Goal: Task Accomplishment & Management: Use online tool/utility

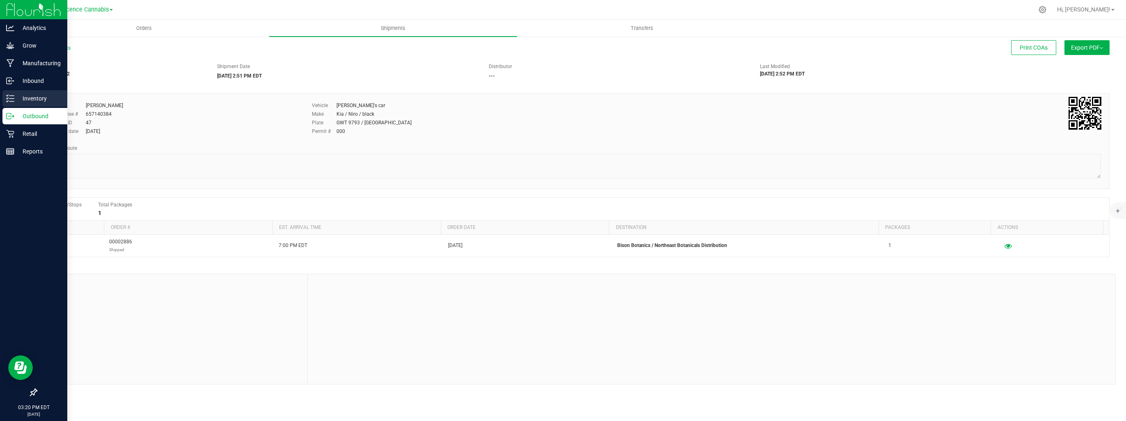
click at [16, 99] on p "Inventory" at bounding box center [38, 99] width 49 height 10
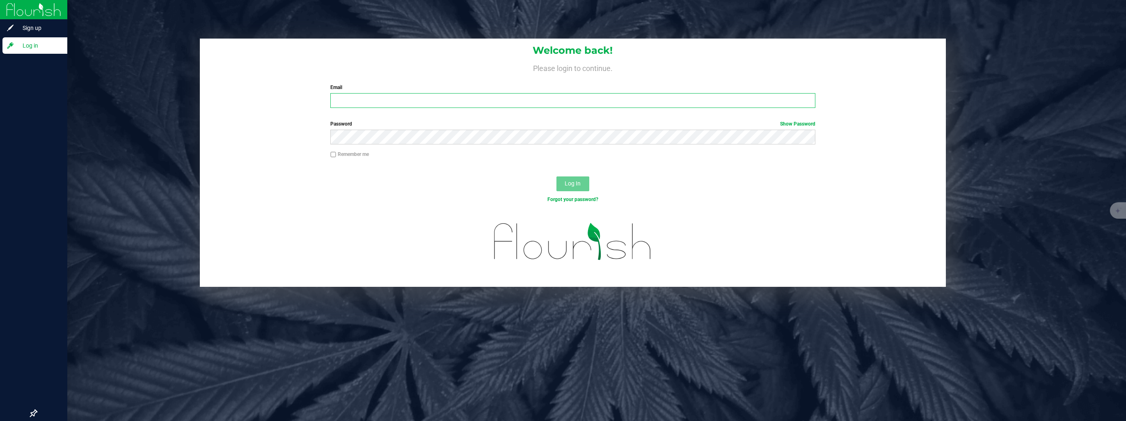
type input "[EMAIL_ADDRESS][DOMAIN_NAME]"
click at [573, 181] on span "Log In" at bounding box center [573, 183] width 16 height 7
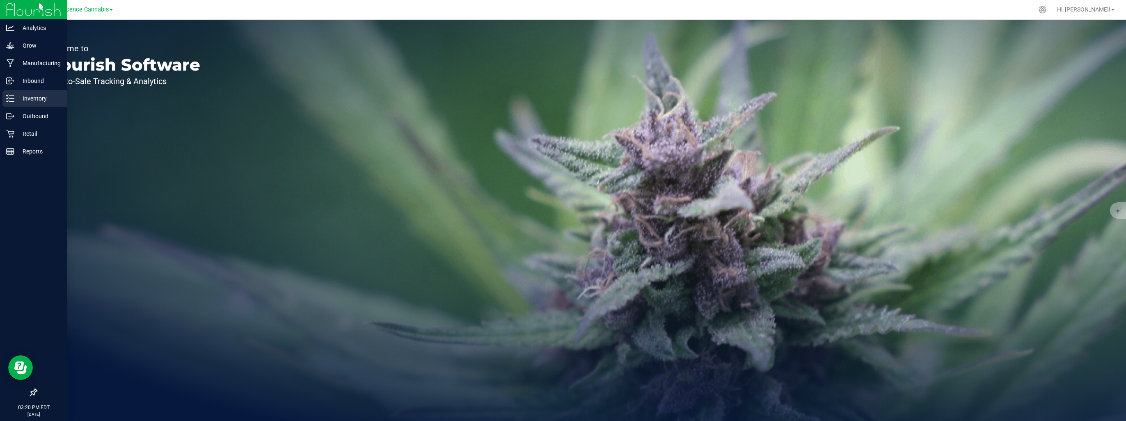
click at [11, 96] on icon at bounding box center [10, 98] width 8 height 8
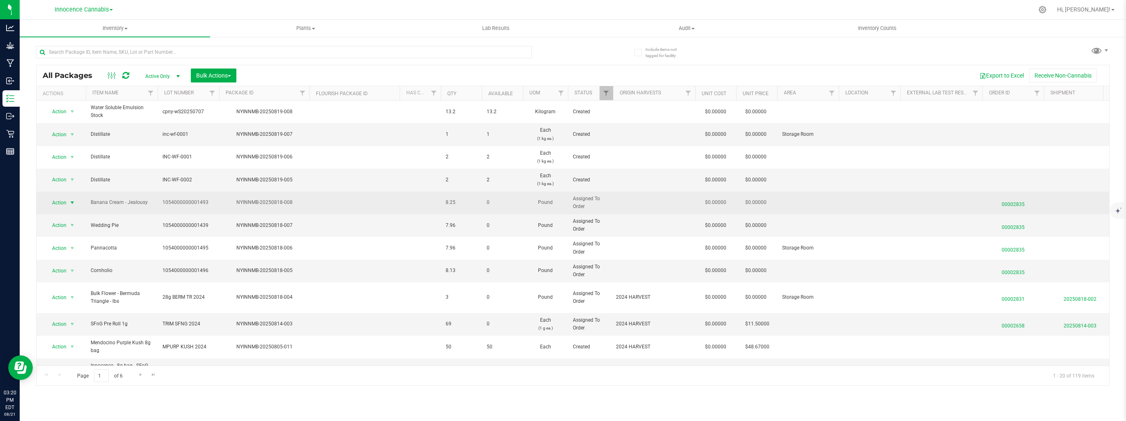
click at [73, 201] on span "select" at bounding box center [72, 202] width 7 height 7
click at [78, 203] on div "Action Action Edit attributes Global inventory Locate package Package audit log…" at bounding box center [60, 202] width 39 height 11
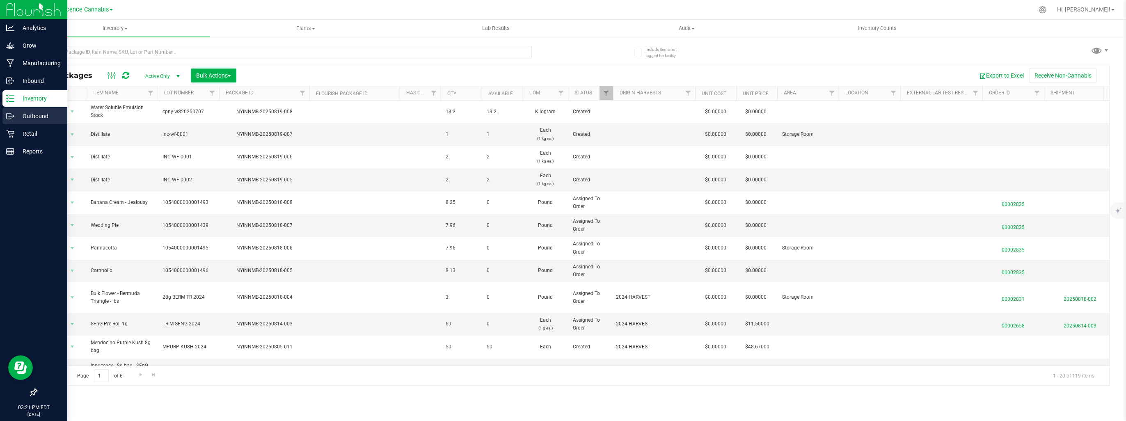
click at [16, 113] on p "Outbound" at bounding box center [38, 116] width 49 height 10
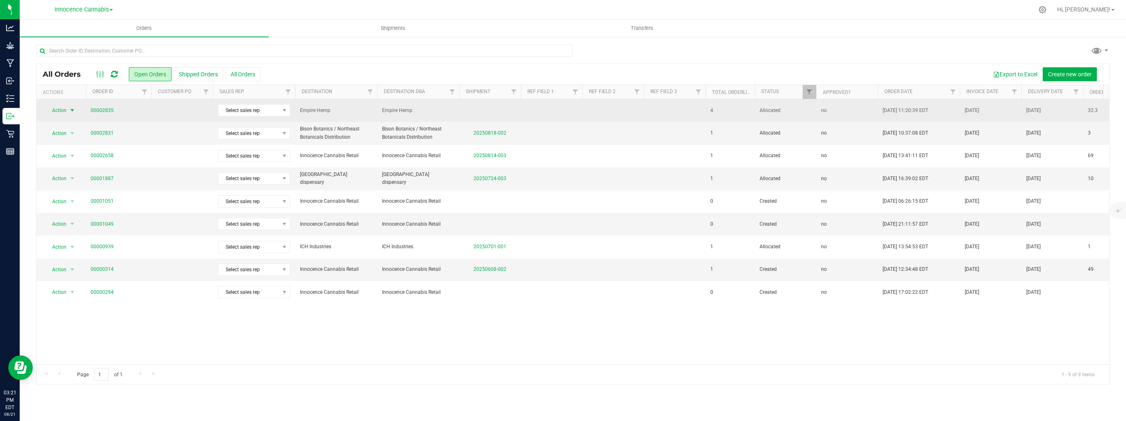
click at [70, 109] on span "select" at bounding box center [72, 110] width 7 height 7
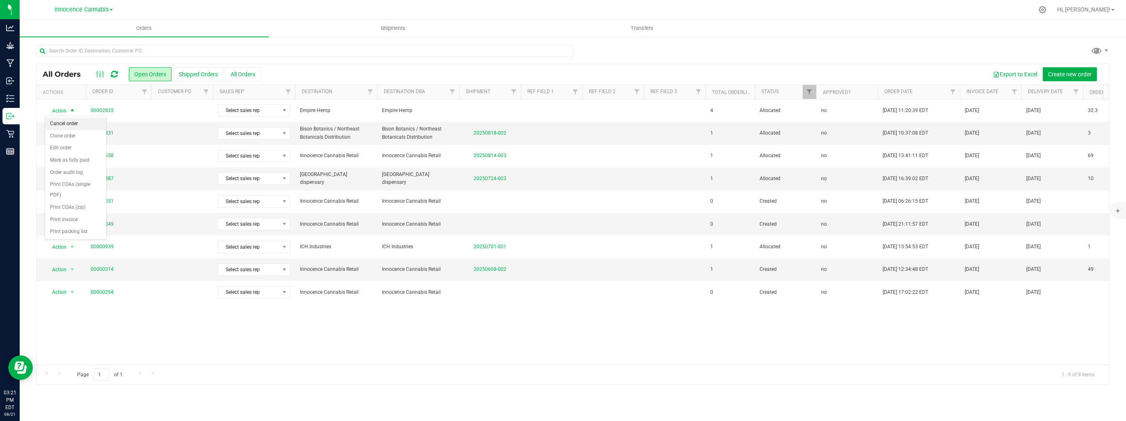
click at [70, 126] on li "Cancel order" at bounding box center [75, 124] width 61 height 12
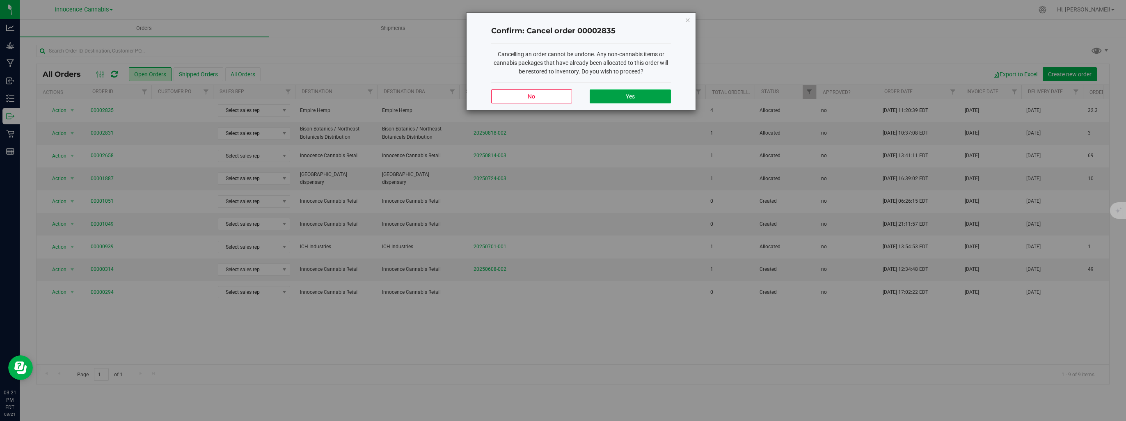
click at [643, 92] on button "Yes" at bounding box center [630, 96] width 81 height 14
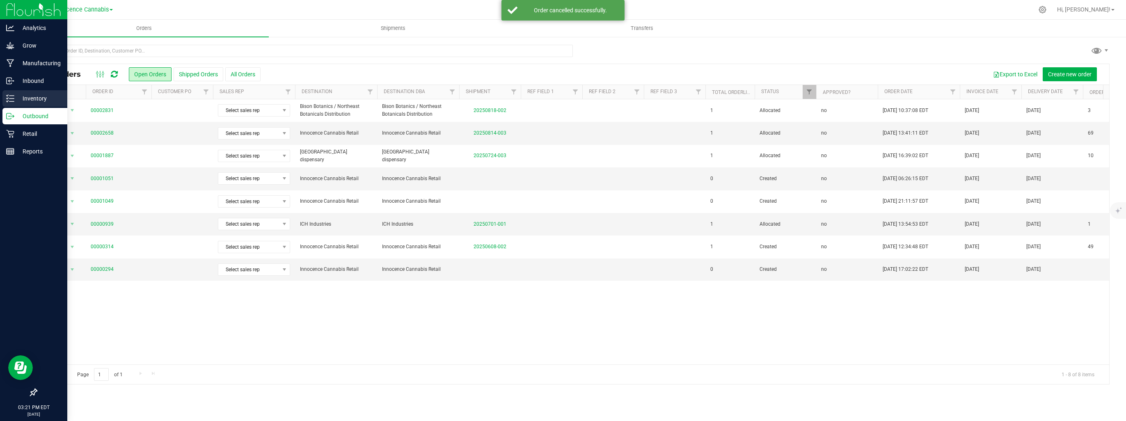
click at [14, 97] on p "Inventory" at bounding box center [38, 99] width 49 height 10
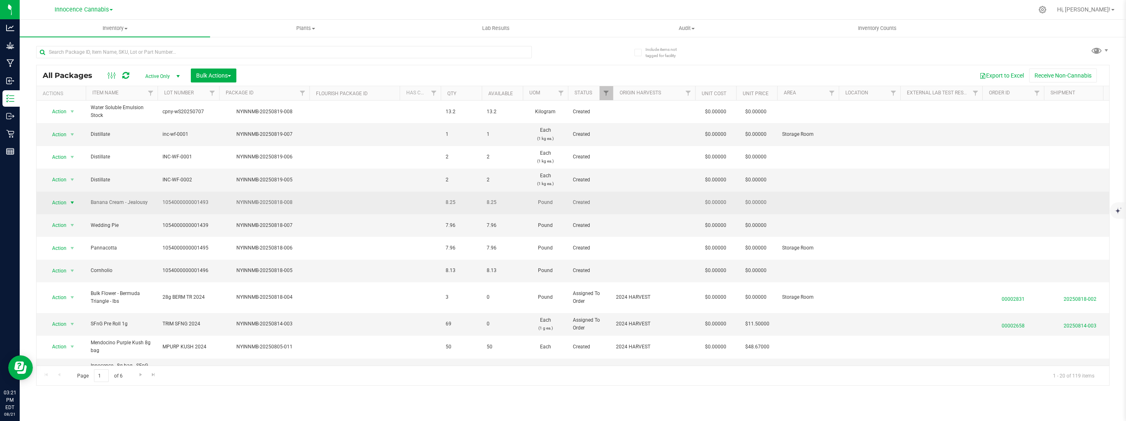
click at [71, 201] on span "select" at bounding box center [72, 202] width 7 height 7
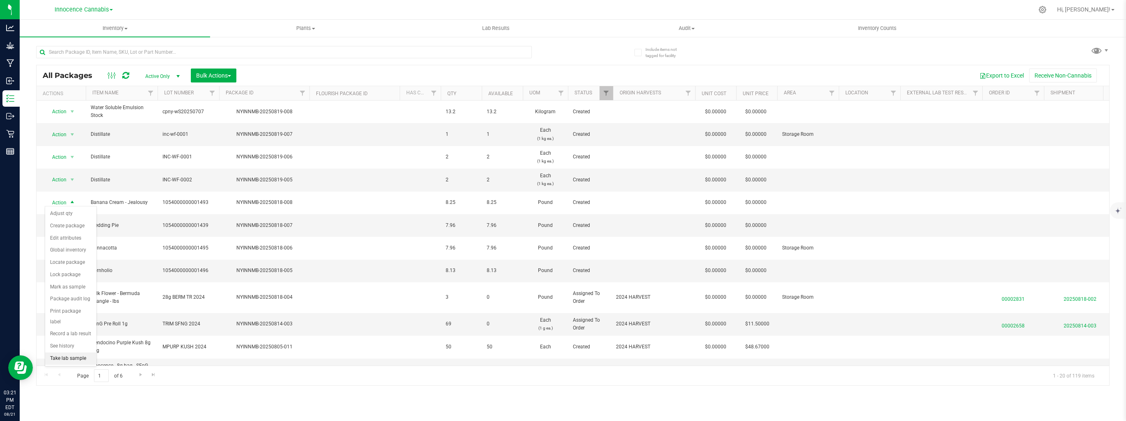
click at [78, 353] on li "Take lab sample" at bounding box center [70, 359] width 51 height 12
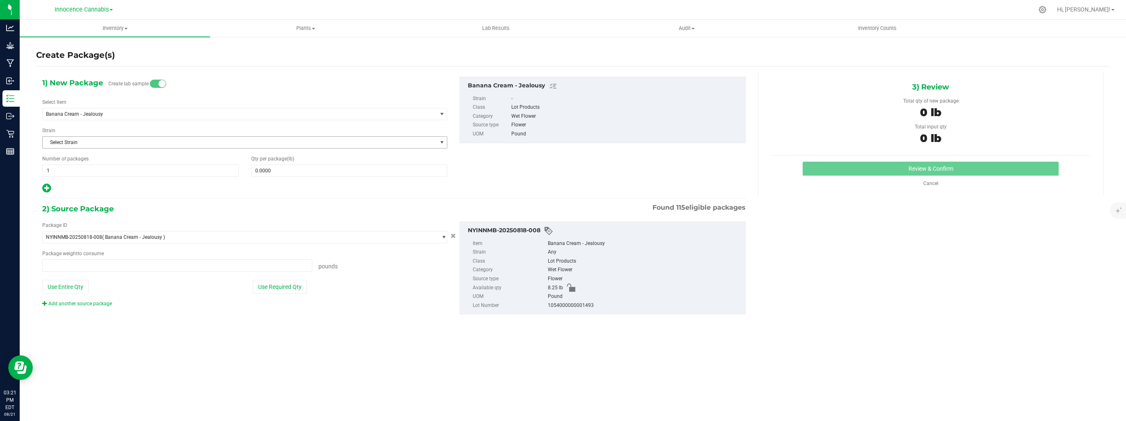
type input "0.0000 lb"
click at [350, 166] on span at bounding box center [349, 171] width 197 height 12
type input "0"
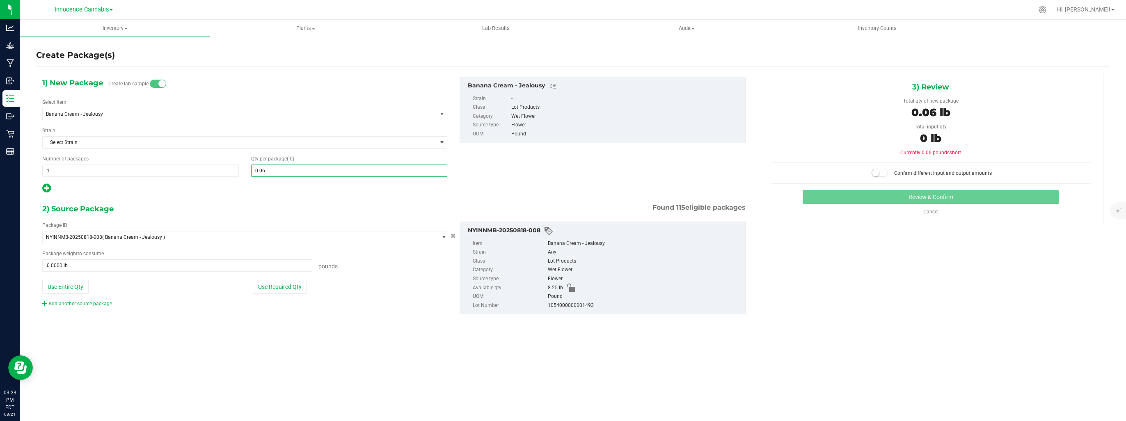
type input "0.063"
type input "0.0630"
click at [272, 288] on button "Use Required Qty" at bounding box center [280, 287] width 54 height 14
type input "0.0630 lb"
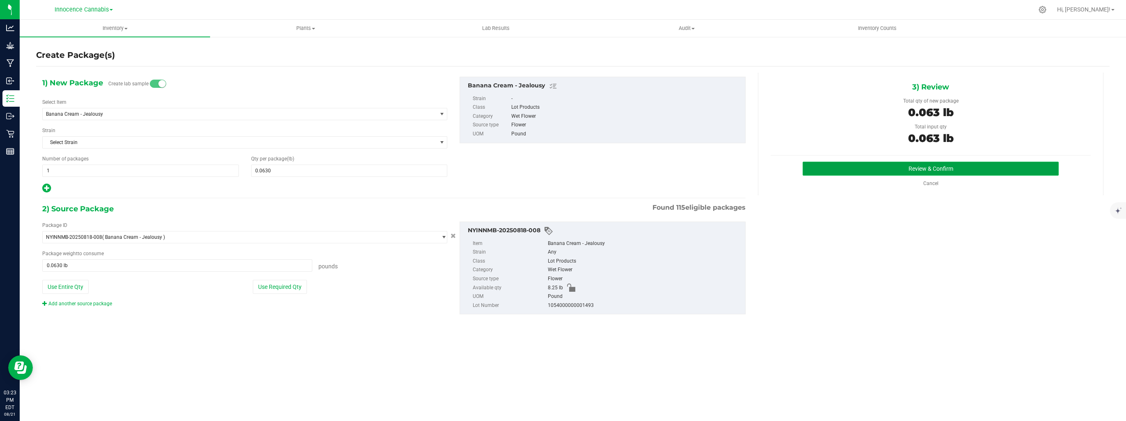
click at [910, 170] on button "Review & Confirm" at bounding box center [931, 169] width 256 height 14
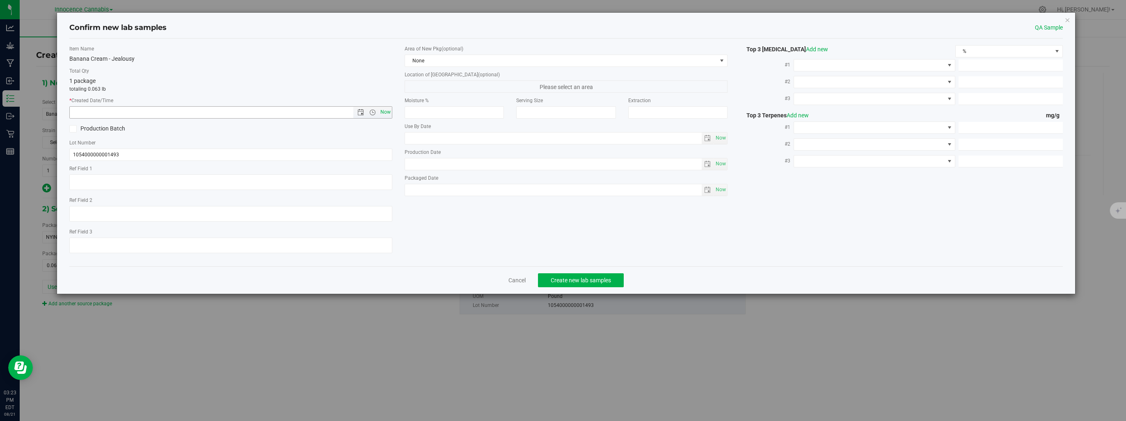
click at [382, 112] on span "Now" at bounding box center [386, 112] width 14 height 12
type input "[DATE] 3:23 PM"
click at [601, 279] on span "Create new lab samples" at bounding box center [581, 280] width 60 height 7
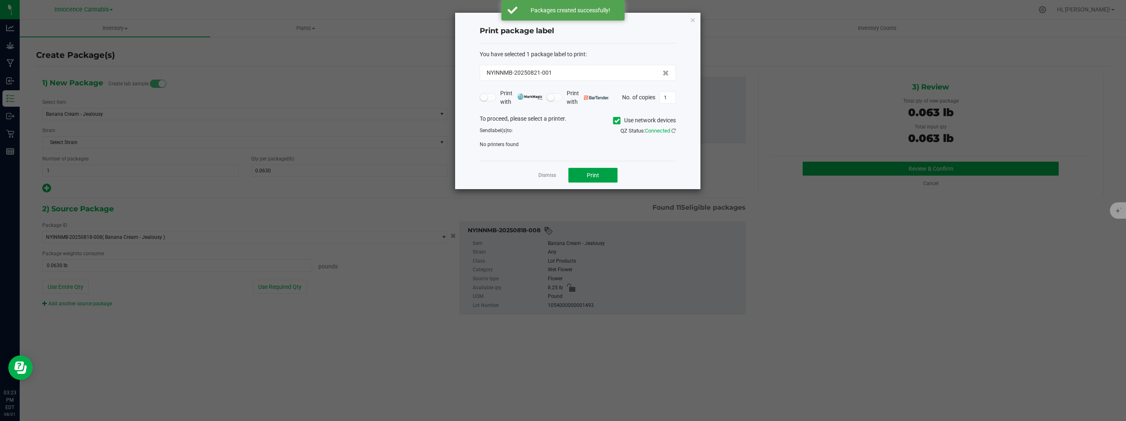
click at [598, 175] on span "Print" at bounding box center [593, 175] width 12 height 7
click at [614, 121] on icon at bounding box center [616, 121] width 5 height 0
click at [0, 0] on input "Use network devices" at bounding box center [0, 0] width 0 height 0
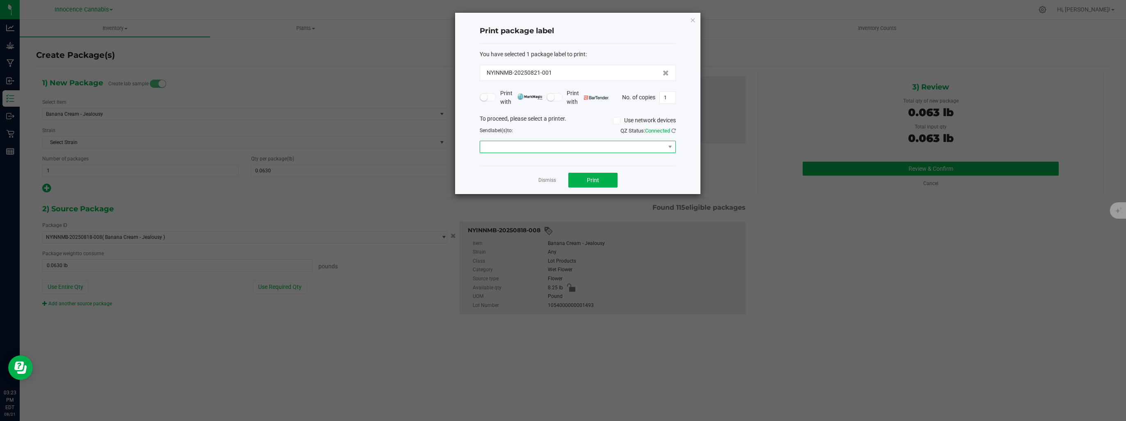
click at [649, 149] on span at bounding box center [572, 146] width 185 height 11
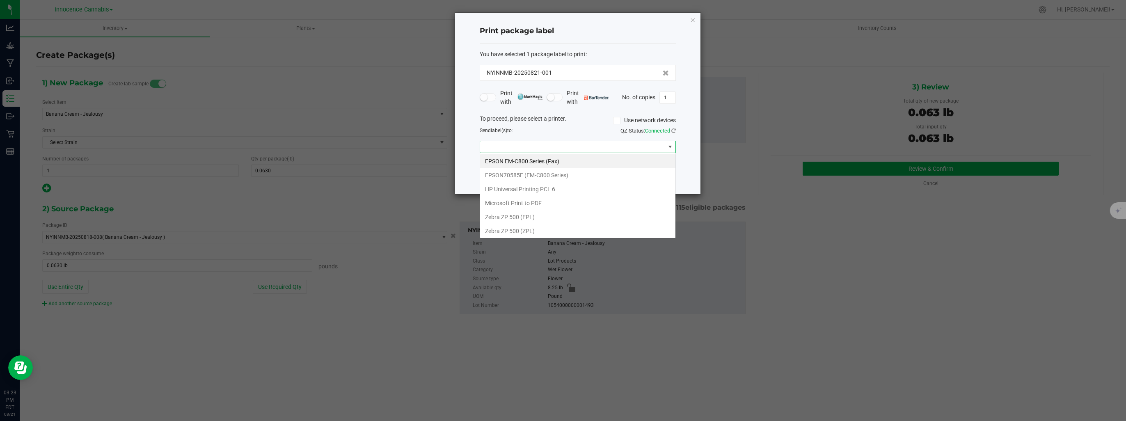
scroll to position [12, 196]
click at [573, 220] on \(EPL\) "Zebra ZP 500 (EPL)" at bounding box center [577, 217] width 195 height 14
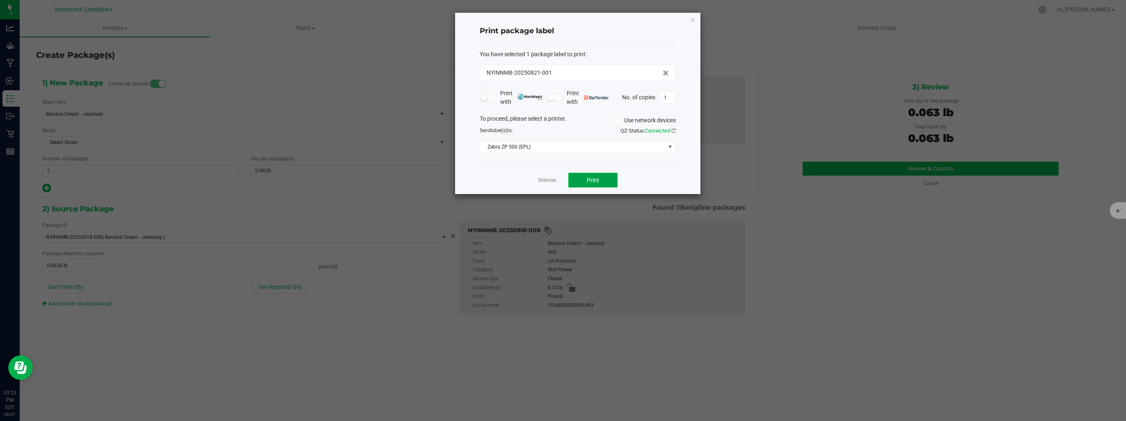
click at [600, 184] on button "Print" at bounding box center [592, 180] width 49 height 15
click at [552, 181] on link "Dismiss" at bounding box center [547, 180] width 18 height 7
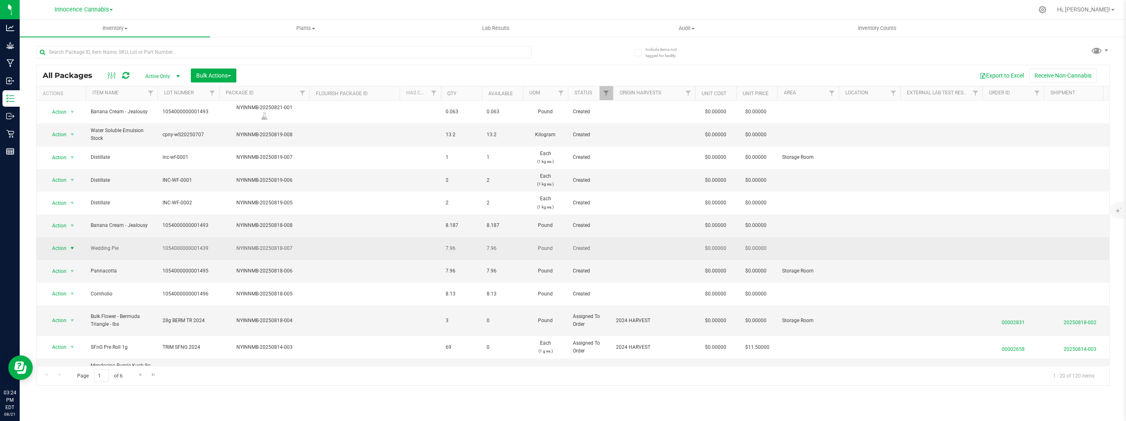
click at [71, 245] on span "select" at bounding box center [72, 248] width 7 height 7
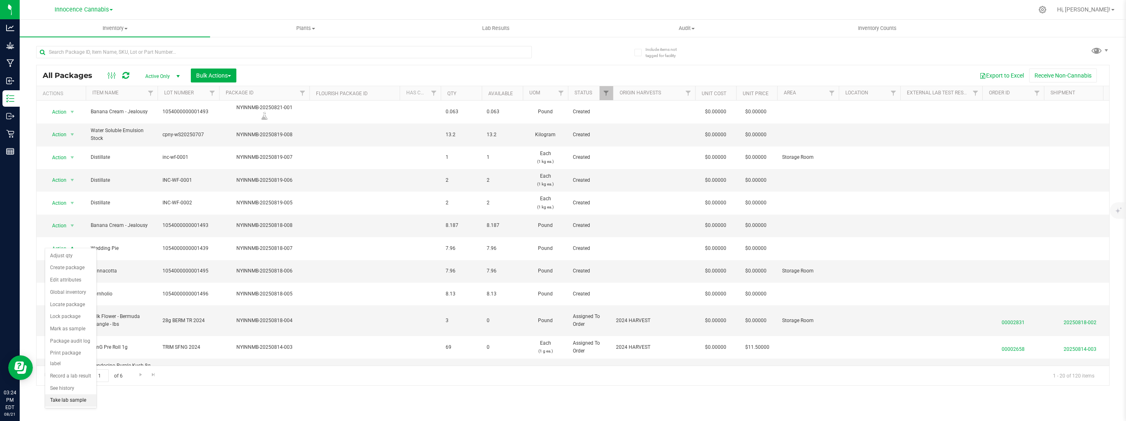
click at [73, 394] on li "Take lab sample" at bounding box center [70, 400] width 51 height 12
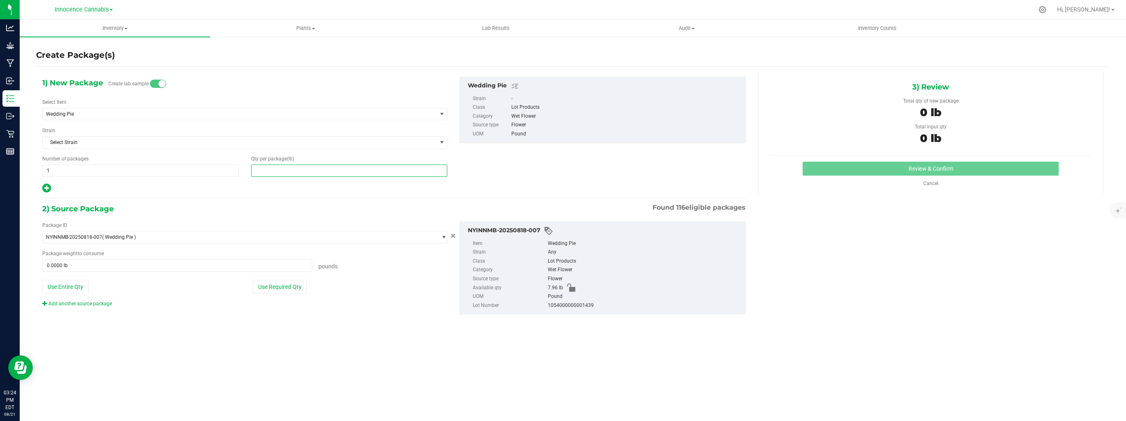
click at [356, 172] on span at bounding box center [349, 171] width 197 height 12
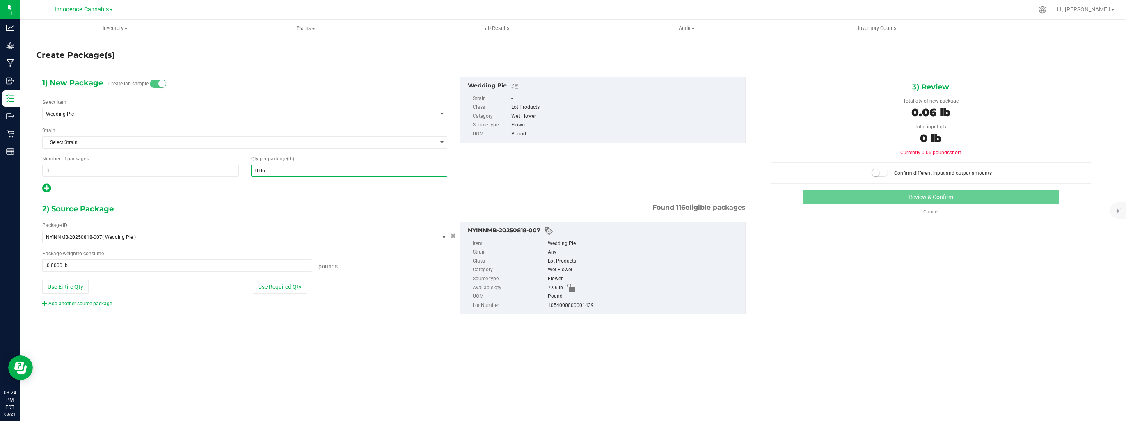
type input "0.063"
type input "0.0630"
click at [289, 291] on button "Use Required Qty" at bounding box center [280, 287] width 54 height 14
type input "0.0630 lb"
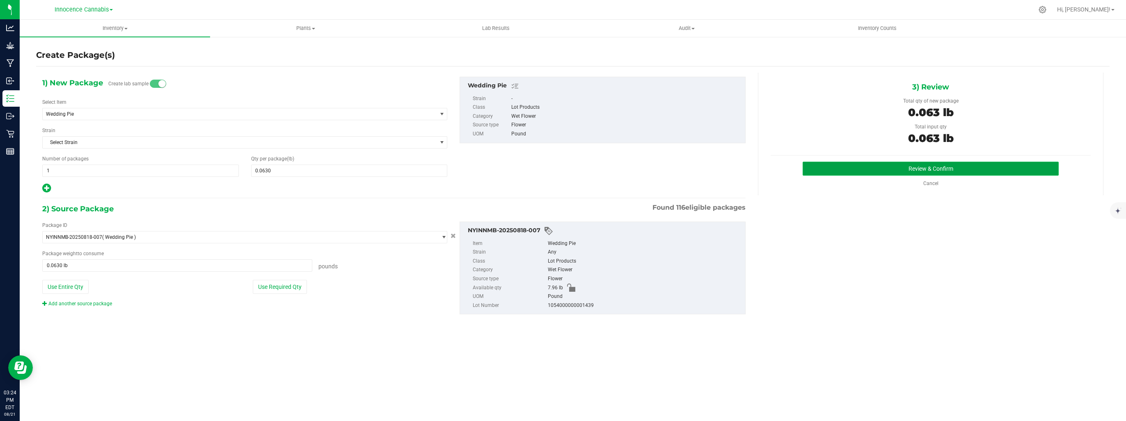
click at [985, 168] on button "Review & Confirm" at bounding box center [931, 169] width 256 height 14
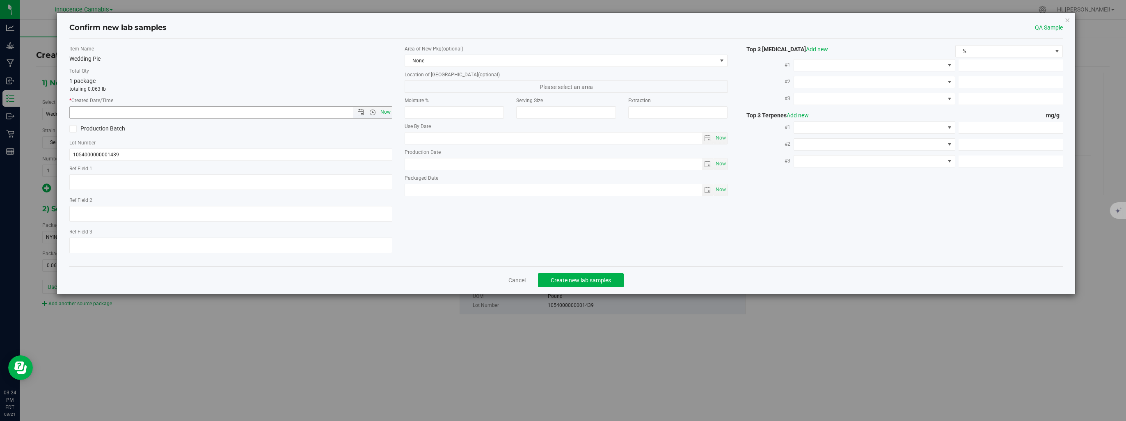
click at [384, 117] on span "Now" at bounding box center [386, 112] width 14 height 12
type input "[DATE] 3:24 PM"
click at [600, 281] on span "Create new lab samples" at bounding box center [581, 280] width 60 height 7
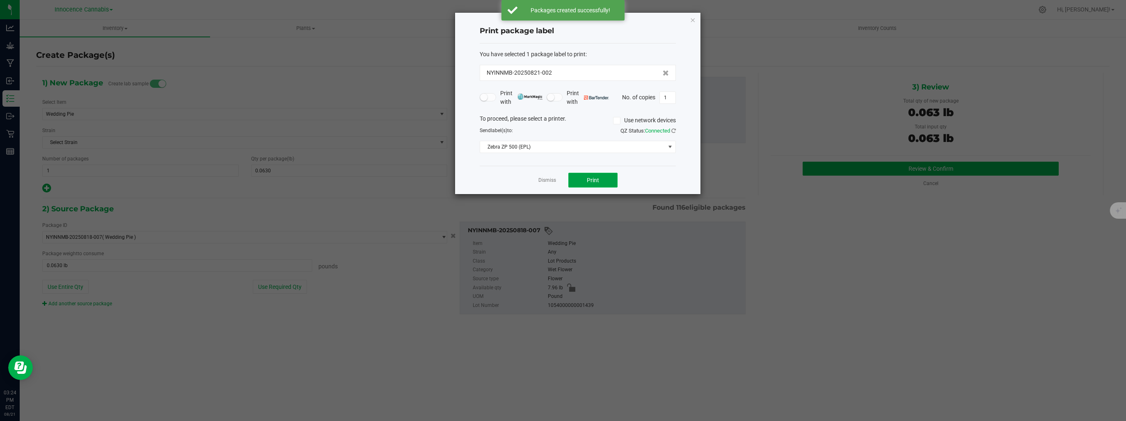
click at [595, 178] on span "Print" at bounding box center [593, 180] width 12 height 7
click at [553, 177] on link "Dismiss" at bounding box center [547, 180] width 18 height 7
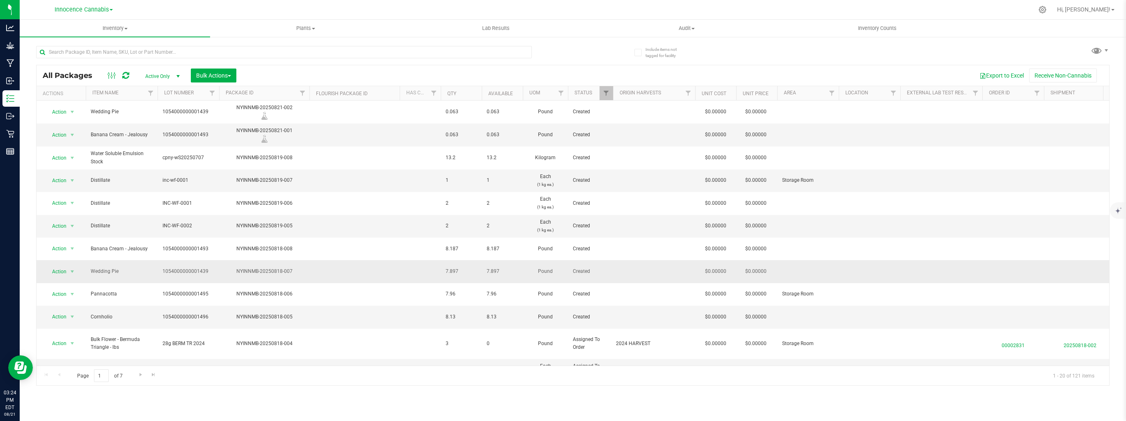
scroll to position [41, 0]
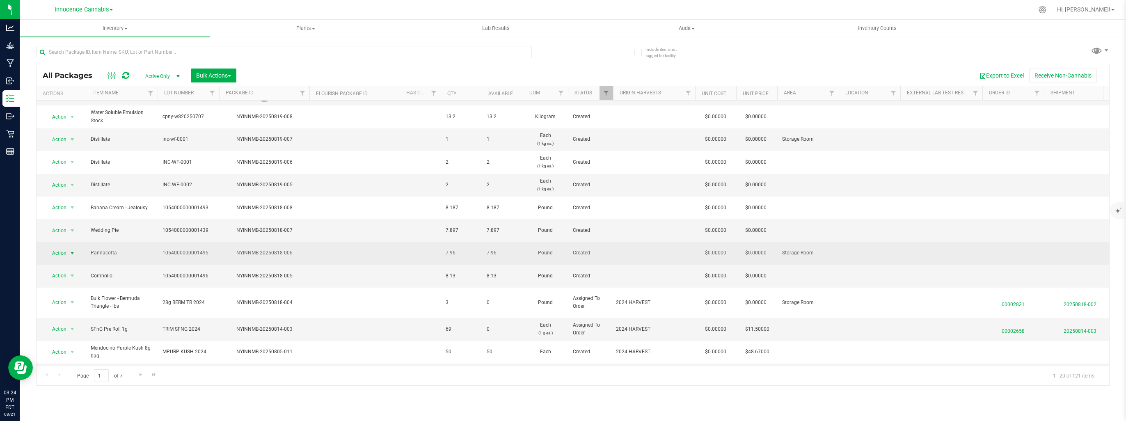
click at [72, 250] on span "select" at bounding box center [72, 253] width 7 height 7
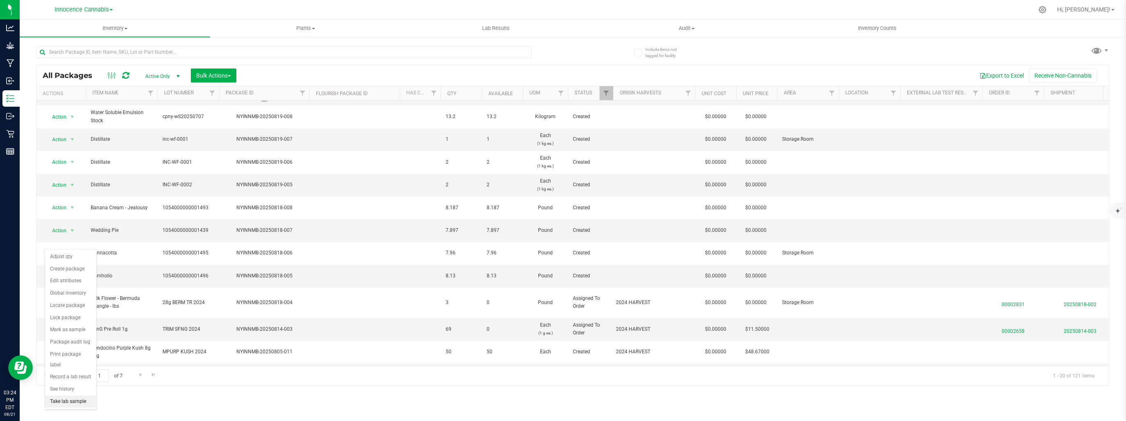
click at [69, 396] on li "Take lab sample" at bounding box center [70, 402] width 51 height 12
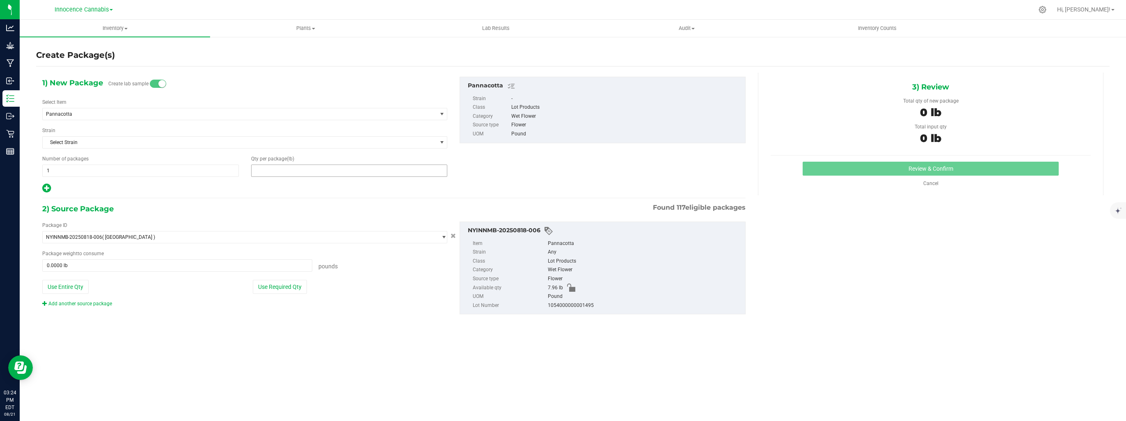
click at [311, 172] on span at bounding box center [349, 171] width 197 height 12
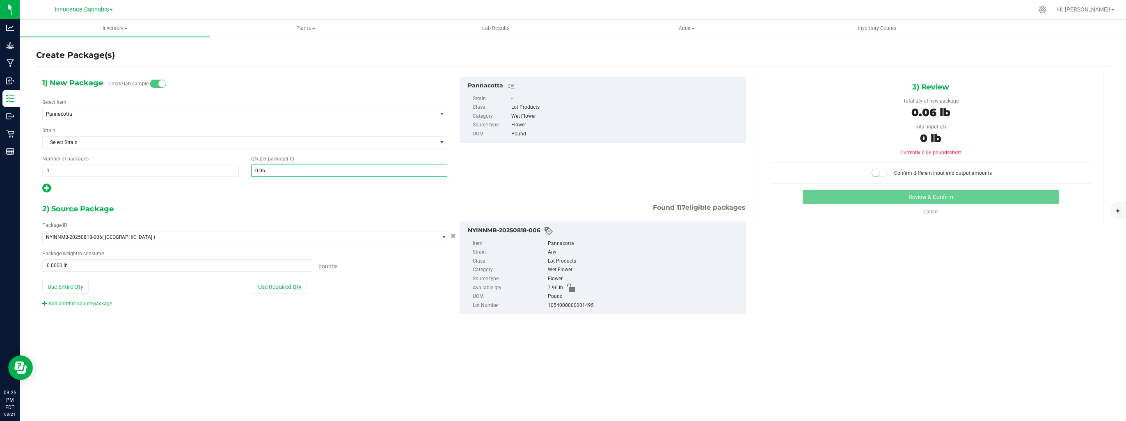
type input "0.063"
type input "0.0630"
click at [295, 291] on button "Use Required Qty" at bounding box center [280, 287] width 54 height 14
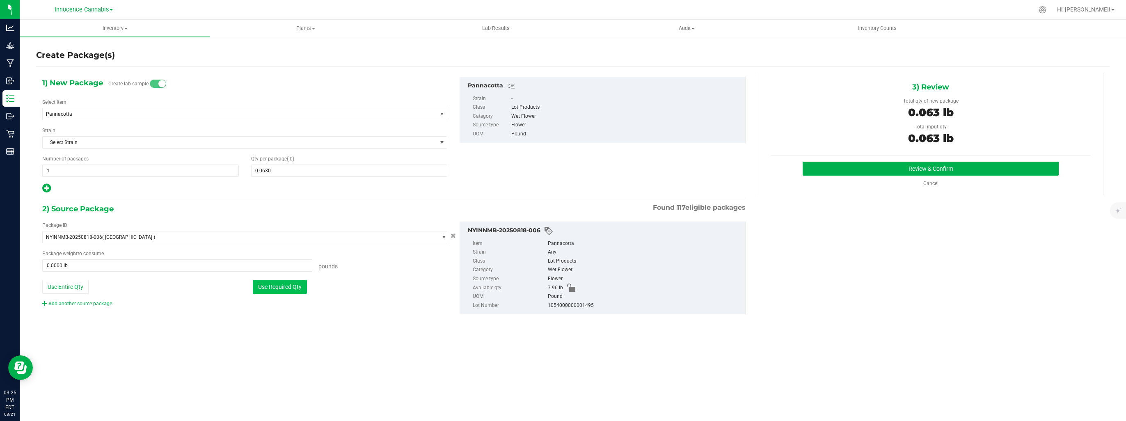
type input "0.0630 lb"
click at [891, 168] on button "Review & Confirm" at bounding box center [931, 169] width 256 height 14
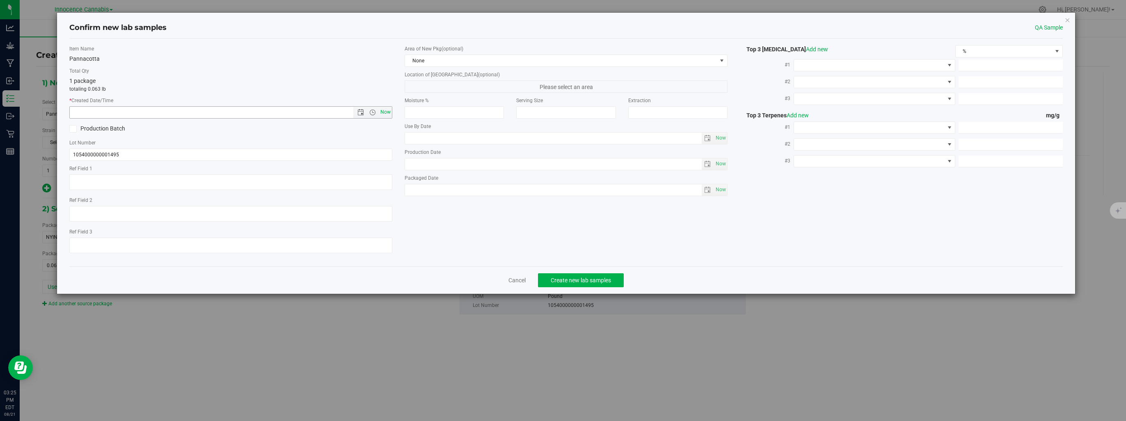
click at [386, 106] on span "Now" at bounding box center [386, 112] width 14 height 12
type input "[DATE] 3:25 PM"
click at [604, 283] on button "Create new lab samples" at bounding box center [581, 280] width 86 height 14
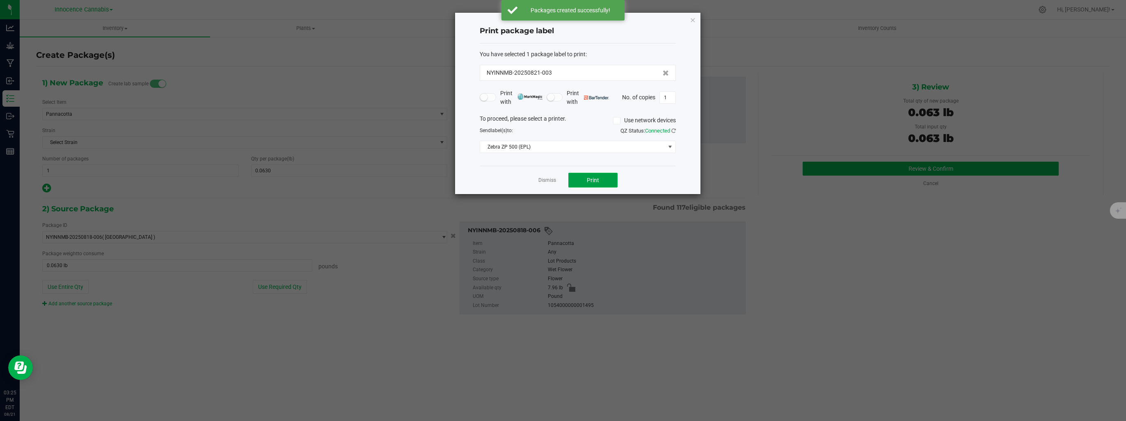
click at [597, 180] on span "Print" at bounding box center [593, 180] width 12 height 7
click at [548, 177] on link "Dismiss" at bounding box center [547, 180] width 18 height 7
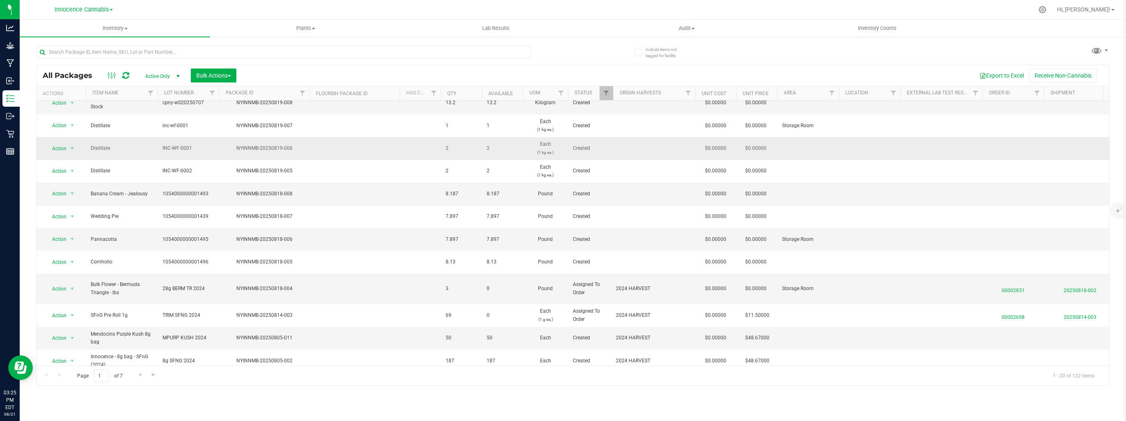
scroll to position [82, 0]
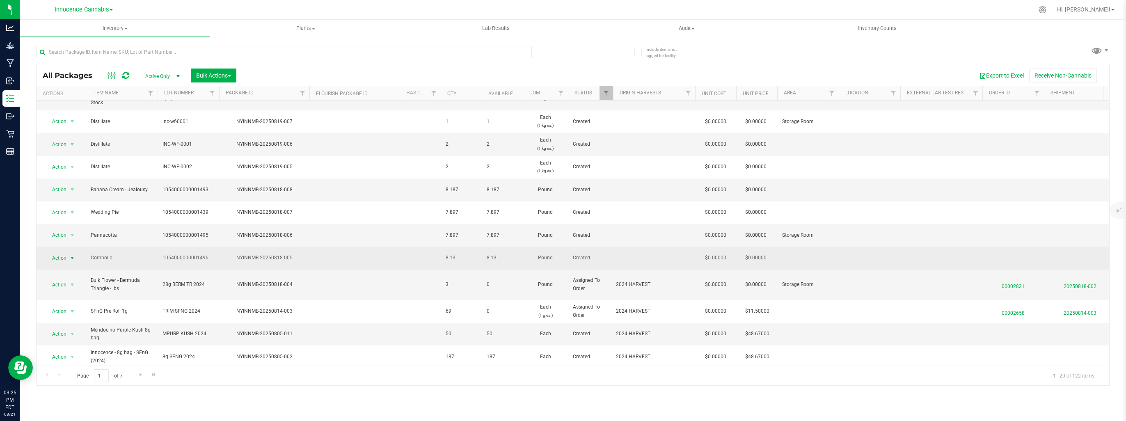
click at [72, 255] on span "select" at bounding box center [72, 258] width 7 height 7
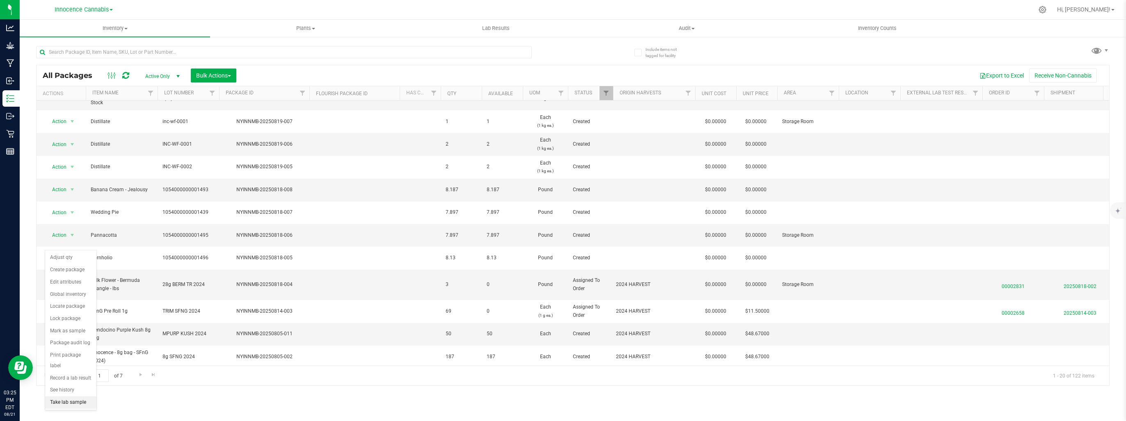
click at [69, 396] on li "Take lab sample" at bounding box center [70, 402] width 51 height 12
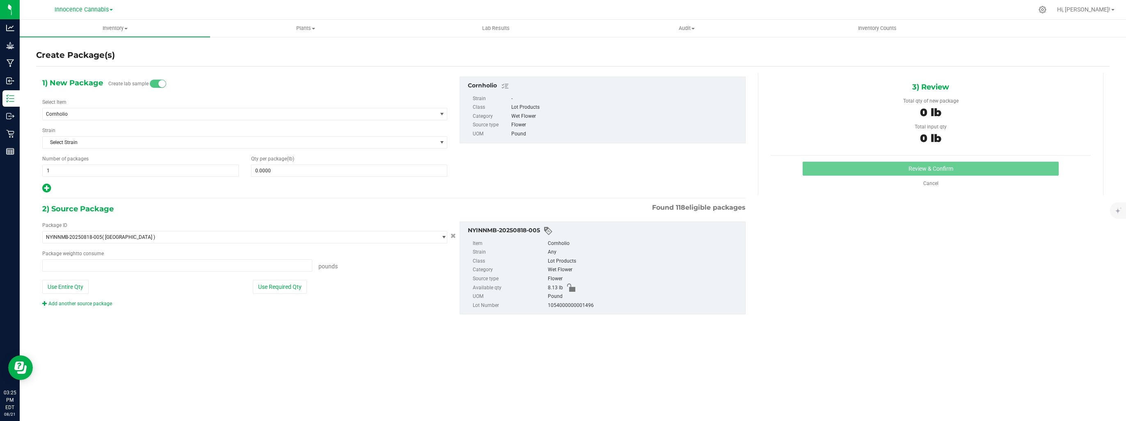
type input "0.0000 lb"
click at [384, 167] on span at bounding box center [349, 171] width 197 height 12
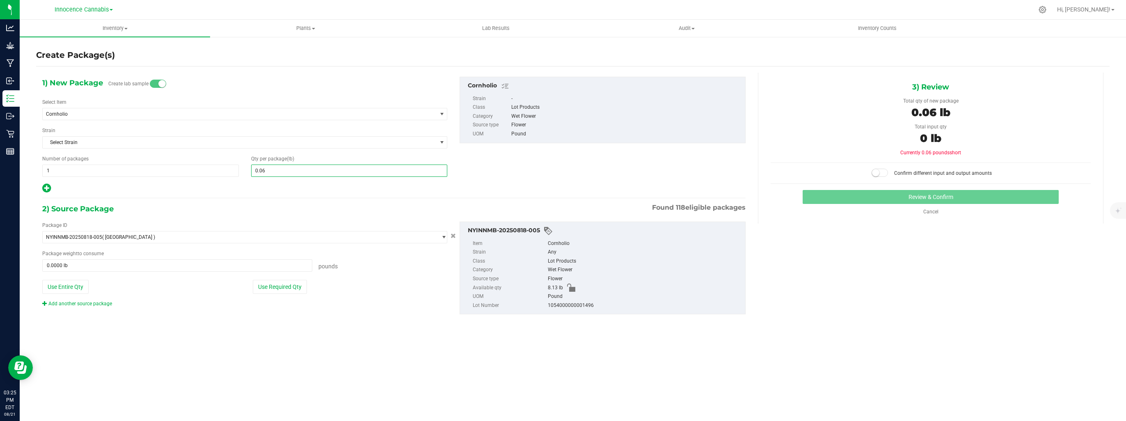
type input "0.063"
type input "0.0630"
click at [302, 291] on button "Use Required Qty" at bounding box center [280, 287] width 54 height 14
type input "0.0630 lb"
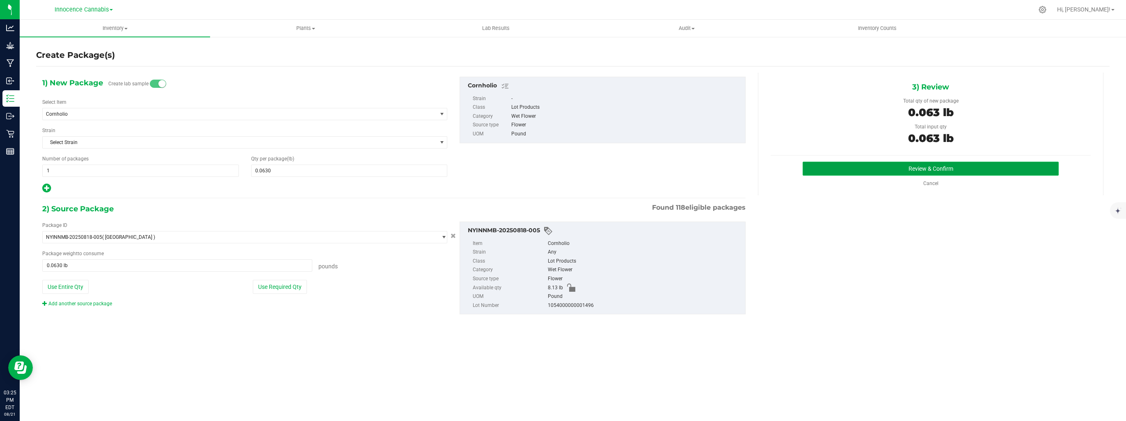
click at [1021, 167] on button "Review & Confirm" at bounding box center [931, 169] width 256 height 14
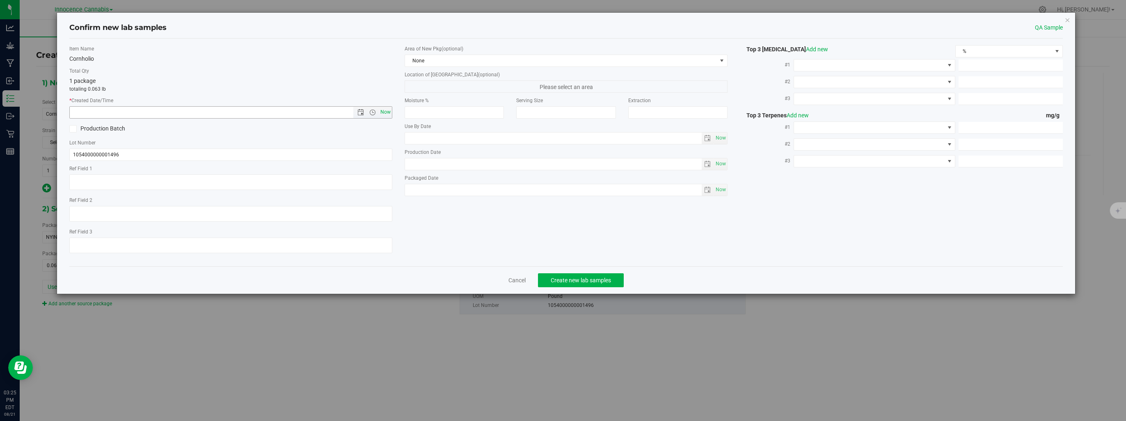
click at [384, 111] on span "Now" at bounding box center [386, 112] width 14 height 12
type input "[DATE] 3:25 PM"
click at [603, 282] on span "Create new lab samples" at bounding box center [581, 280] width 60 height 7
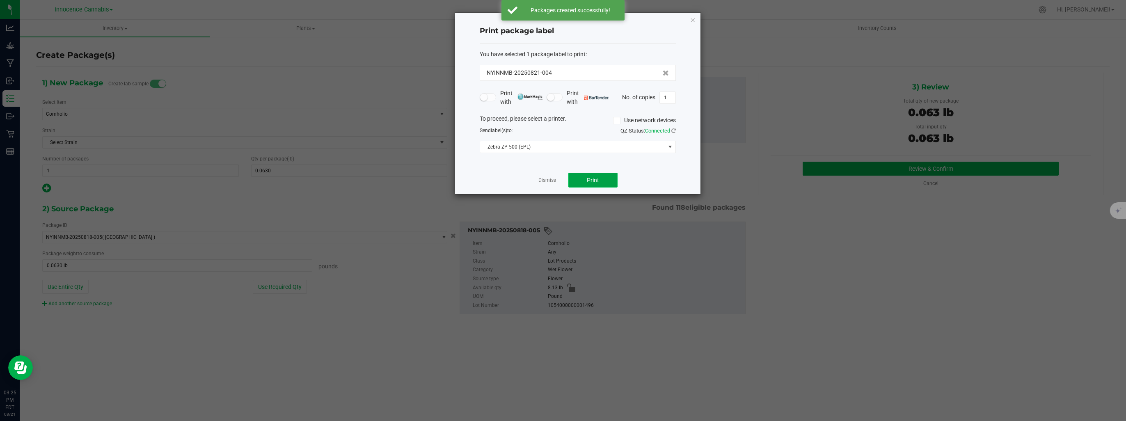
click at [584, 179] on button "Print" at bounding box center [592, 180] width 49 height 15
click at [495, 164] on div "You have selected 1 package label to print : NYINNMB-20250821-004 Print with Pr…" at bounding box center [578, 105] width 196 height 123
drag, startPoint x: 495, startPoint y: 164, endPoint x: 464, endPoint y: 174, distance: 32.8
click at [463, 175] on div "Print package label You have selected 1 package label to print : NYINNMB-202508…" at bounding box center [577, 103] width 245 height 181
click at [547, 180] on link "Dismiss" at bounding box center [547, 180] width 18 height 7
